Goal: Navigation & Orientation: Find specific page/section

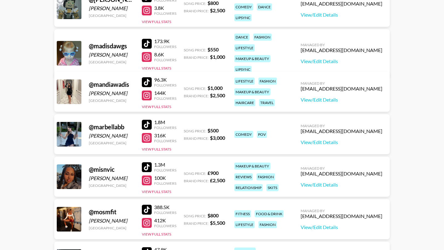
scroll to position [443, 0]
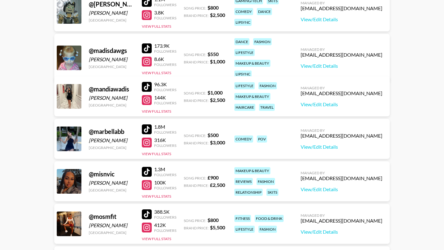
click at [147, 169] on div at bounding box center [147, 172] width 10 height 10
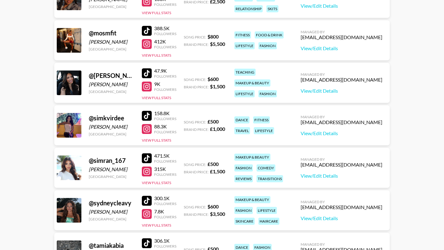
scroll to position [628, 0]
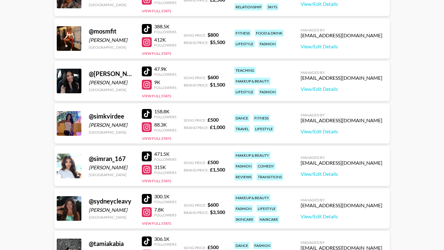
click at [149, 112] on div at bounding box center [147, 114] width 10 height 10
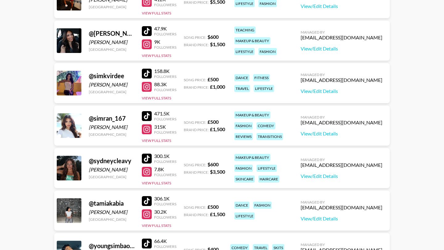
scroll to position [673, 0]
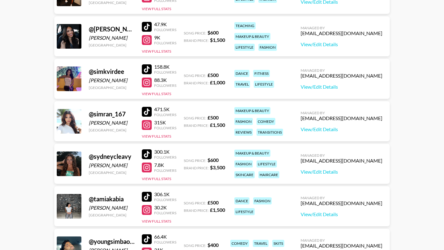
click at [148, 109] on div at bounding box center [147, 112] width 10 height 10
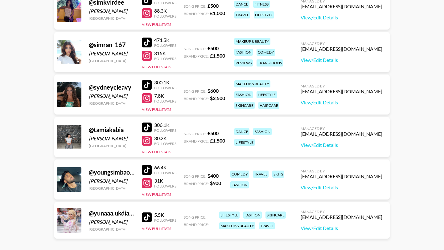
scroll to position [748, 0]
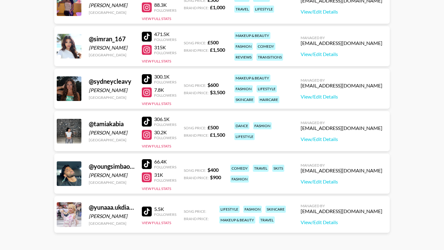
click at [149, 121] on div at bounding box center [147, 122] width 10 height 10
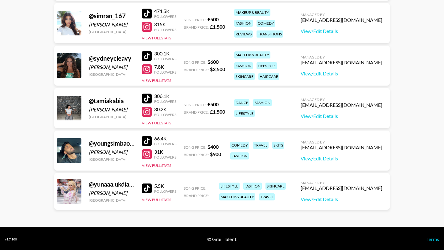
click at [149, 139] on div at bounding box center [147, 141] width 10 height 10
click at [148, 187] on div at bounding box center [147, 189] width 10 height 10
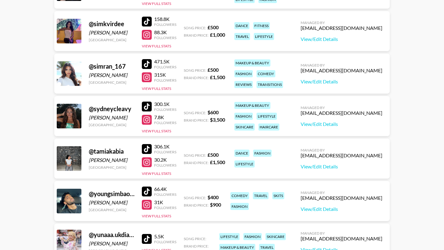
scroll to position [711, 0]
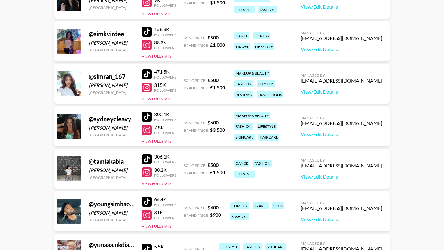
click at [148, 31] on div at bounding box center [147, 32] width 10 height 10
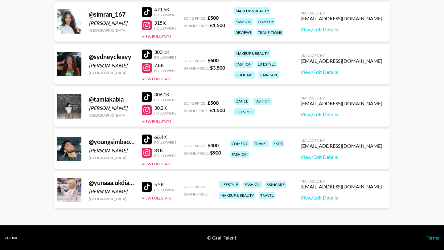
click at [148, 94] on div at bounding box center [147, 97] width 10 height 10
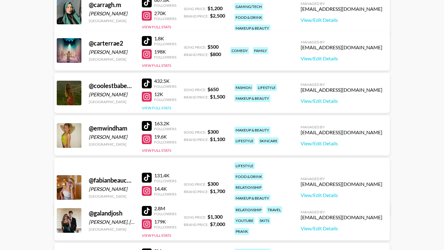
scroll to position [96, 0]
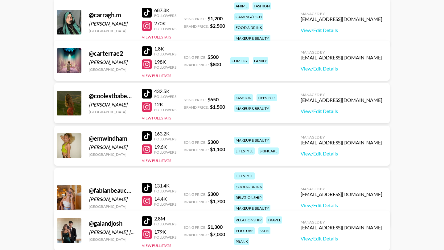
click at [146, 52] on div at bounding box center [147, 51] width 10 height 10
